Goal: Transaction & Acquisition: Purchase product/service

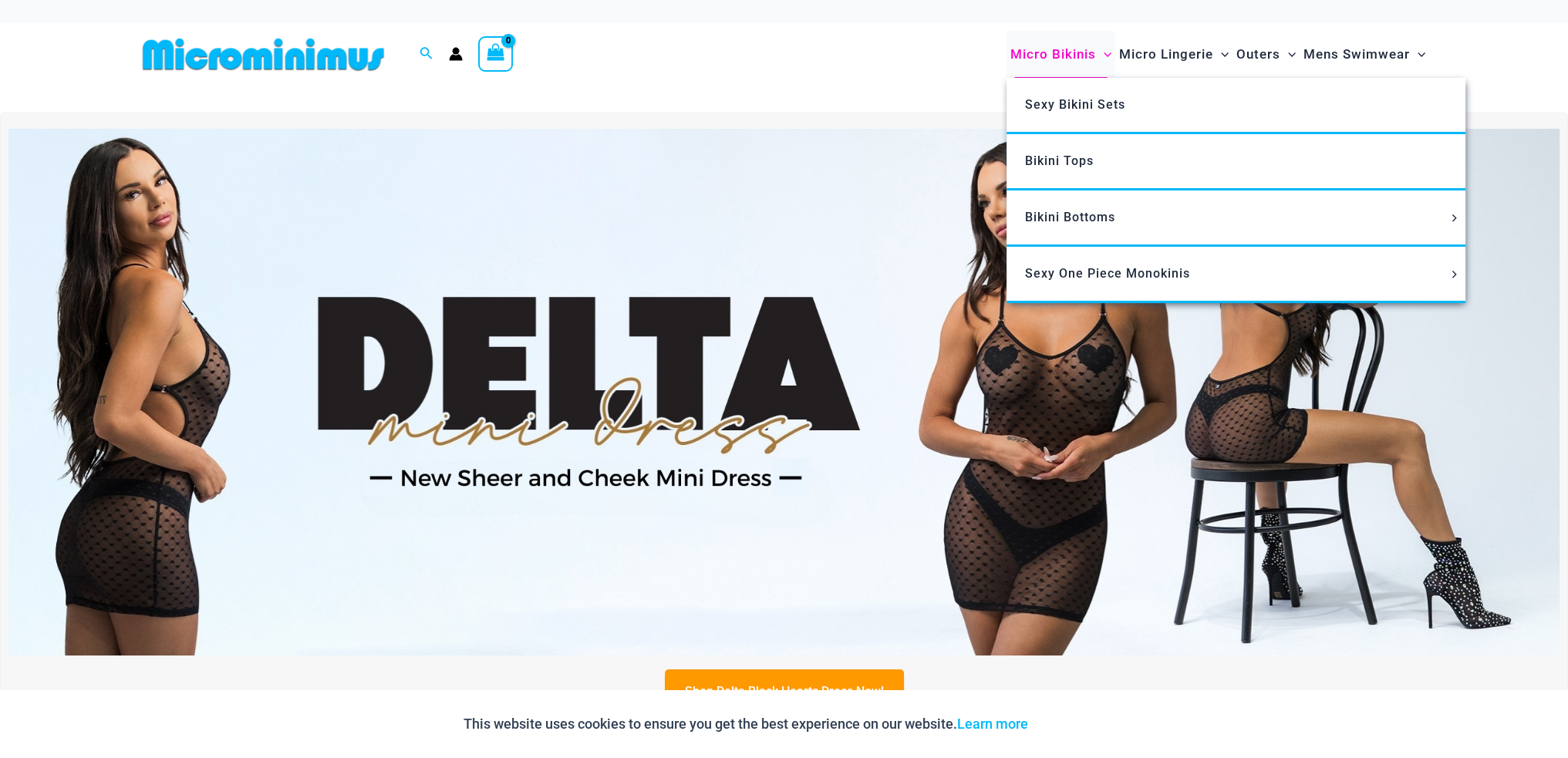
click at [1057, 45] on span "Micro Bikinis" at bounding box center [1053, 54] width 86 height 39
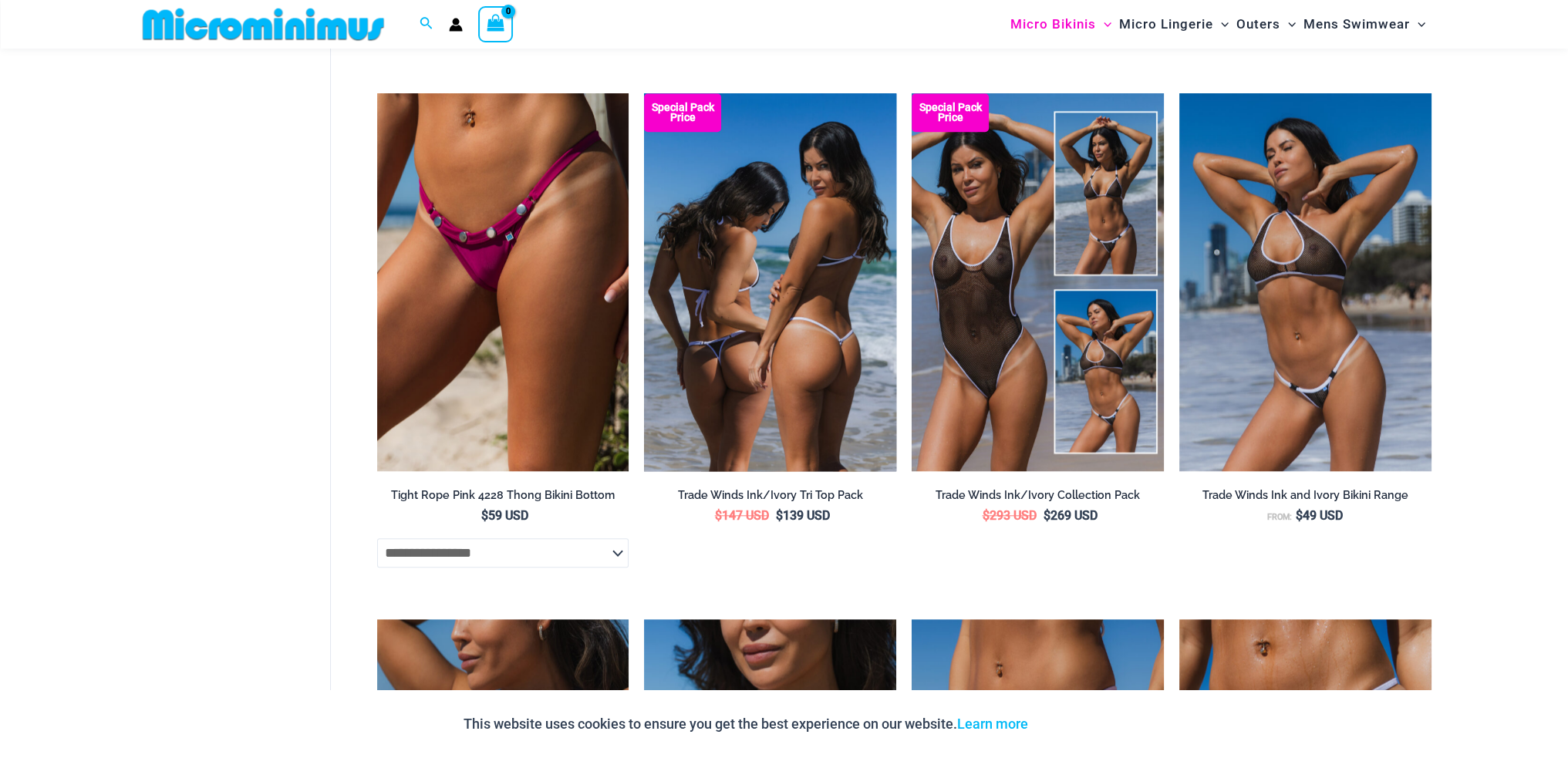
scroll to position [2069, 0]
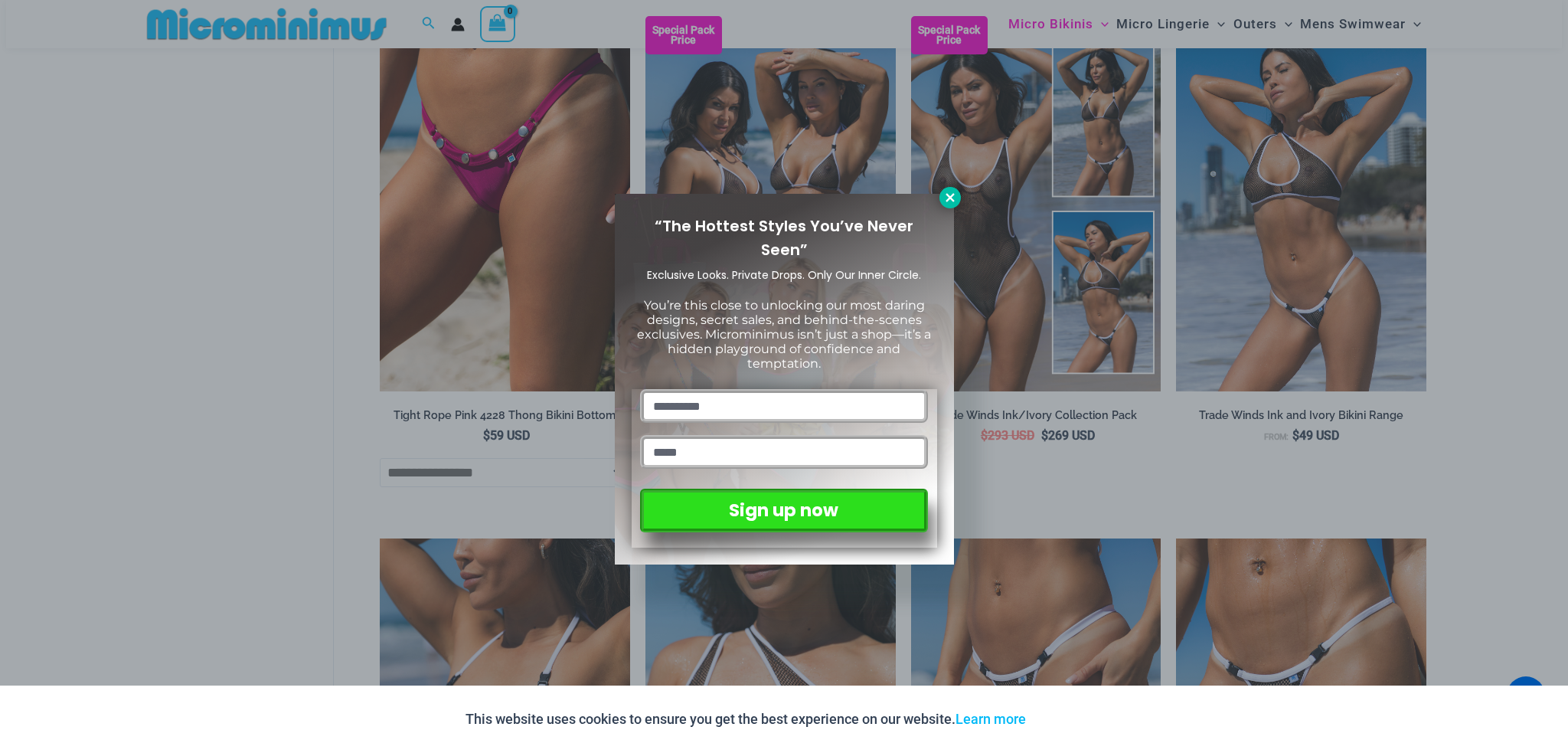
click at [945, 194] on icon at bounding box center [951, 198] width 14 height 14
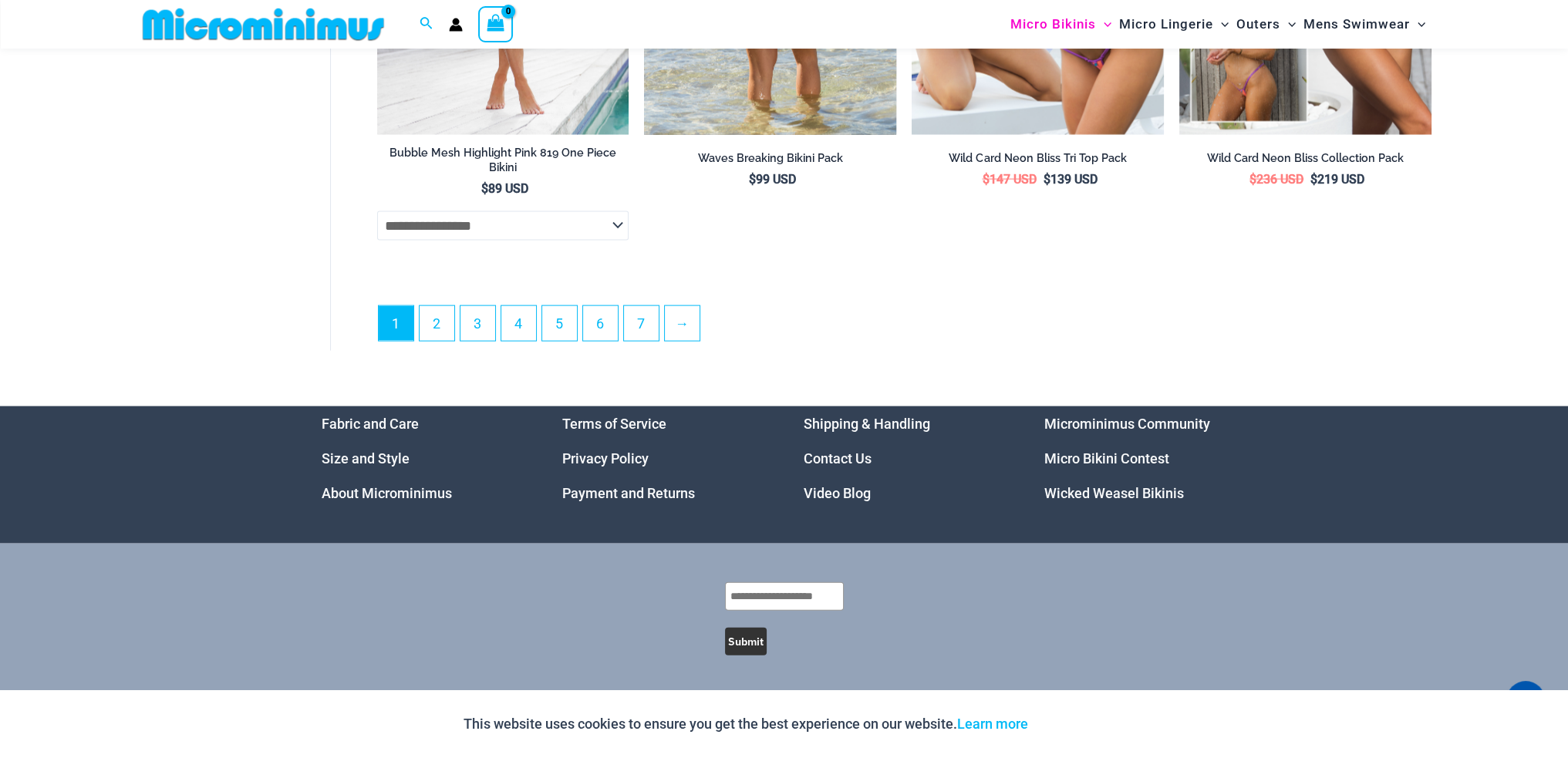
scroll to position [4470, 0]
